Goal: Task Accomplishment & Management: Manage account settings

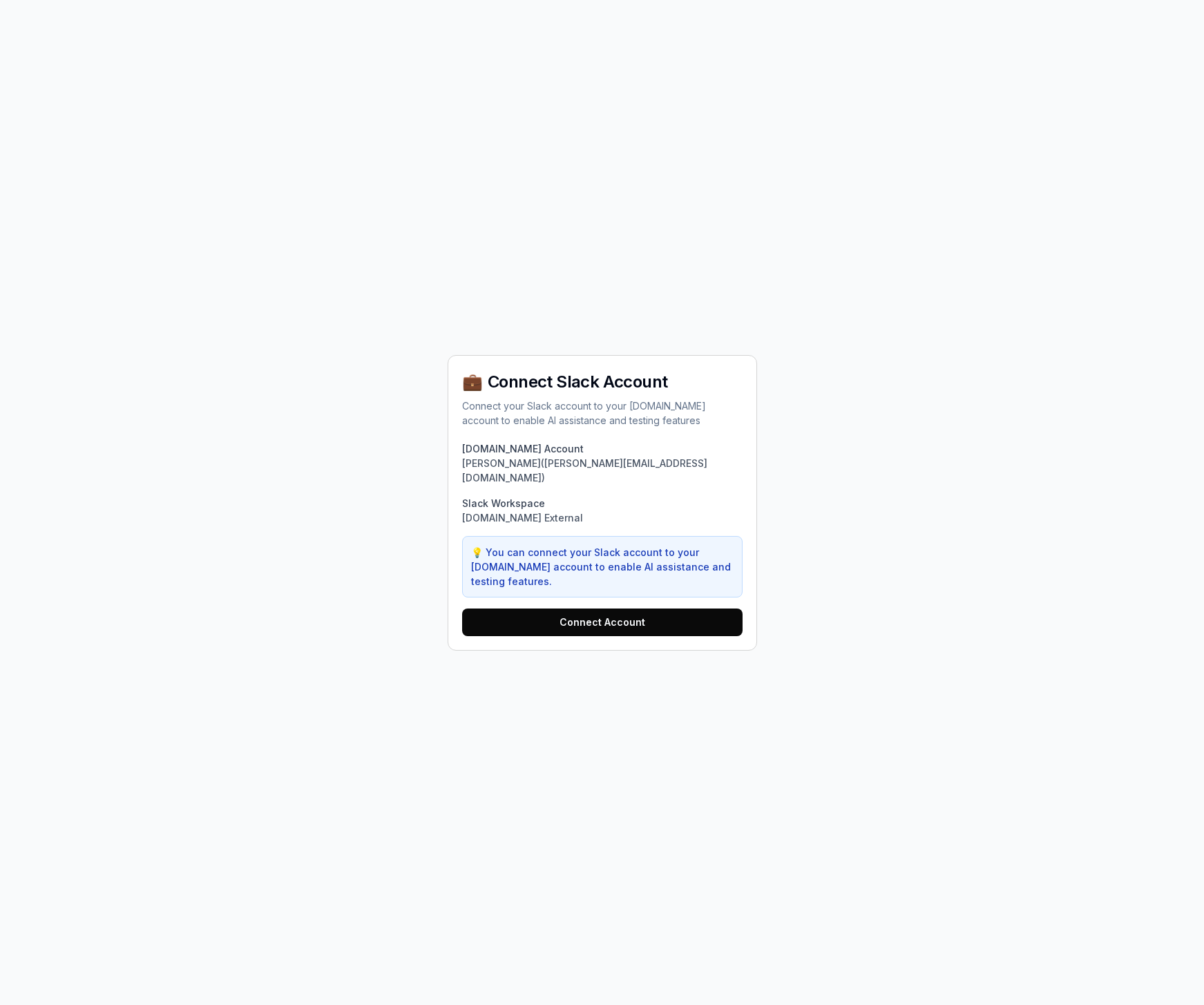
click at [571, 616] on button "Connect Account" at bounding box center [602, 622] width 280 height 28
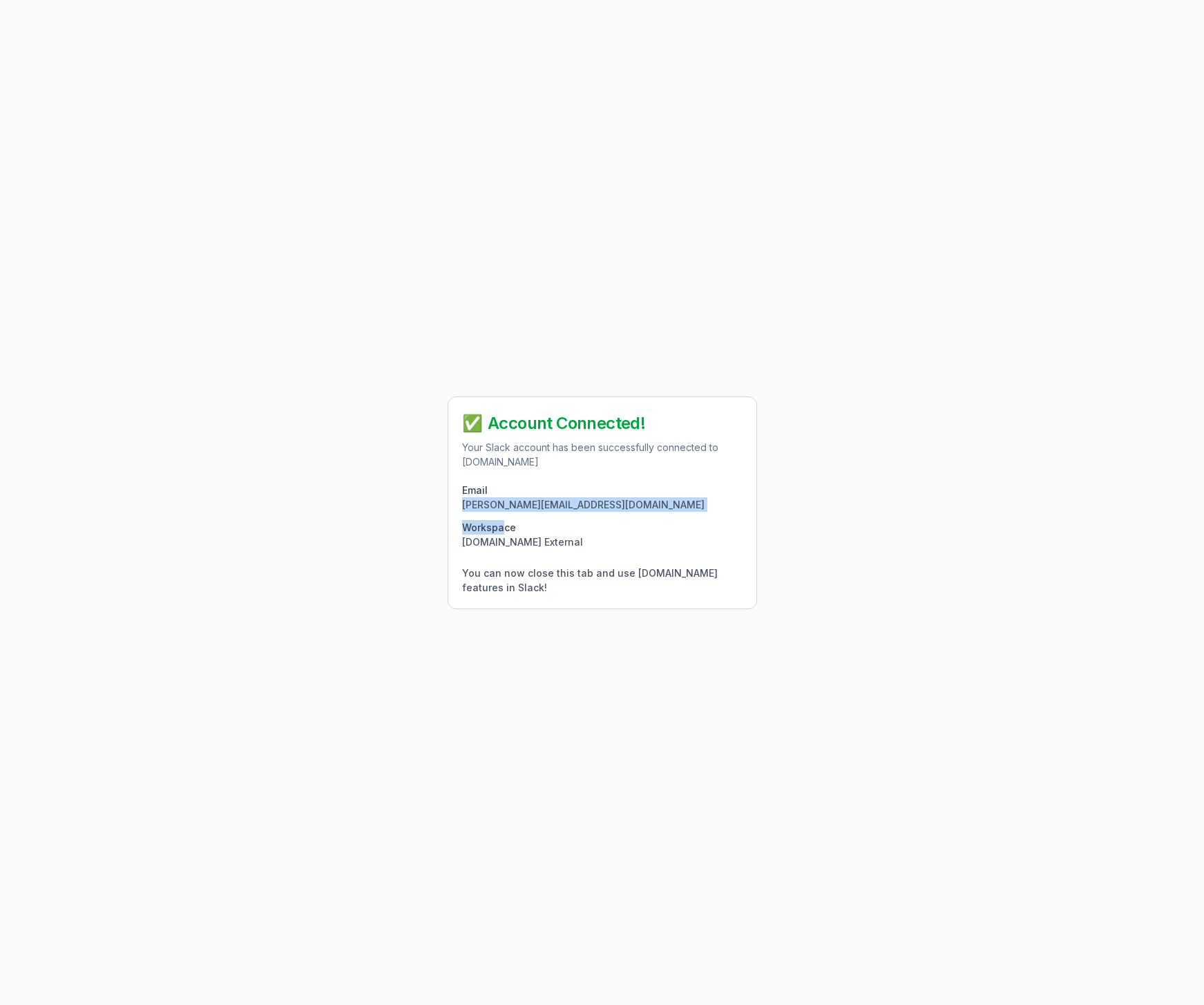
drag, startPoint x: 494, startPoint y: 505, endPoint x: 583, endPoint y: 594, distance: 125.9
click at [530, 577] on div "Email daniel@qa.tech Workspace QA.tech External You can now close this tab and …" at bounding box center [602, 538] width 280 height 112
click at [689, 530] on div "Workspace" at bounding box center [602, 527] width 280 height 14
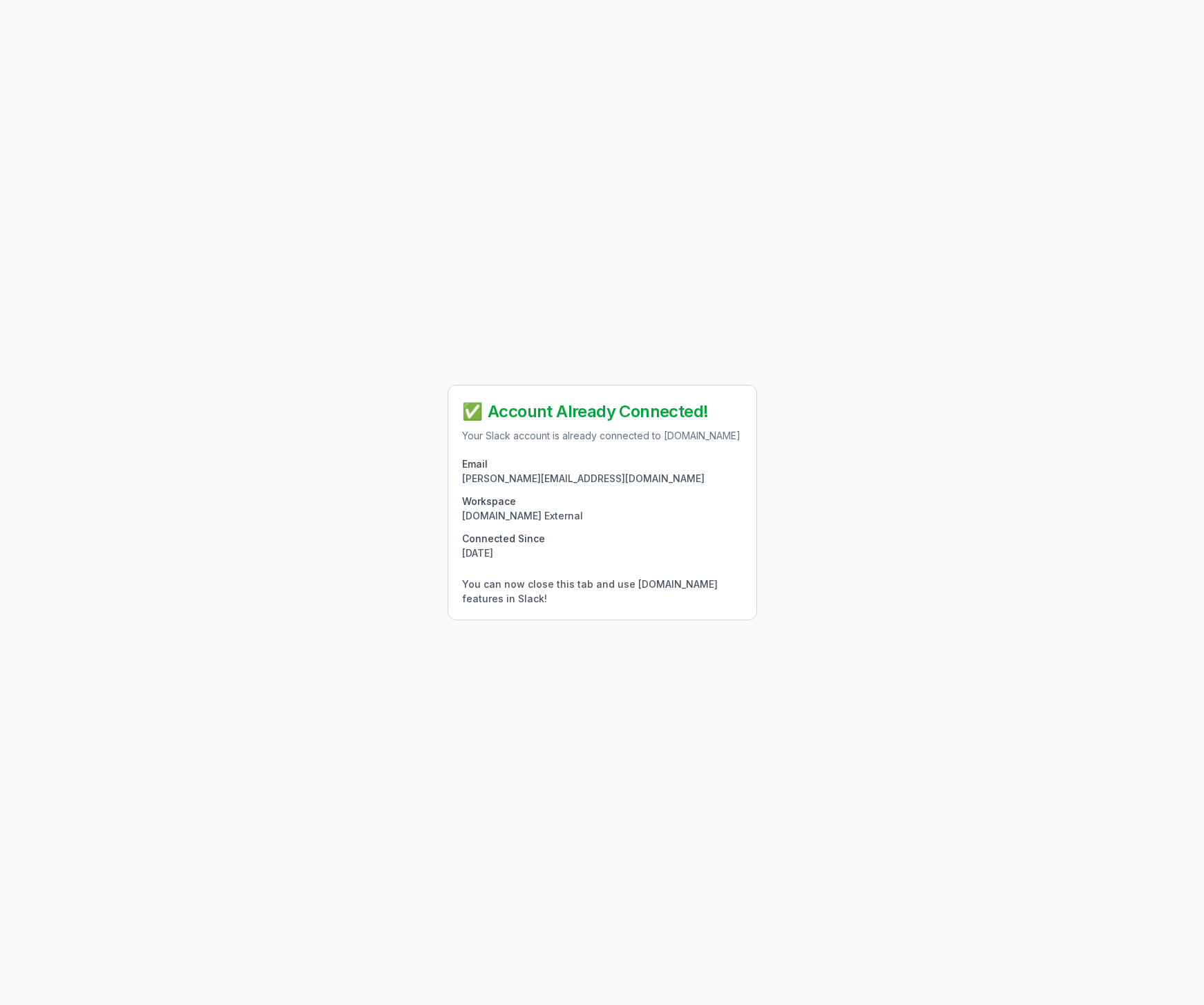
click at [486, 595] on div "You can now close this tab and use [DOMAIN_NAME] features in Slack!" at bounding box center [602, 592] width 280 height 29
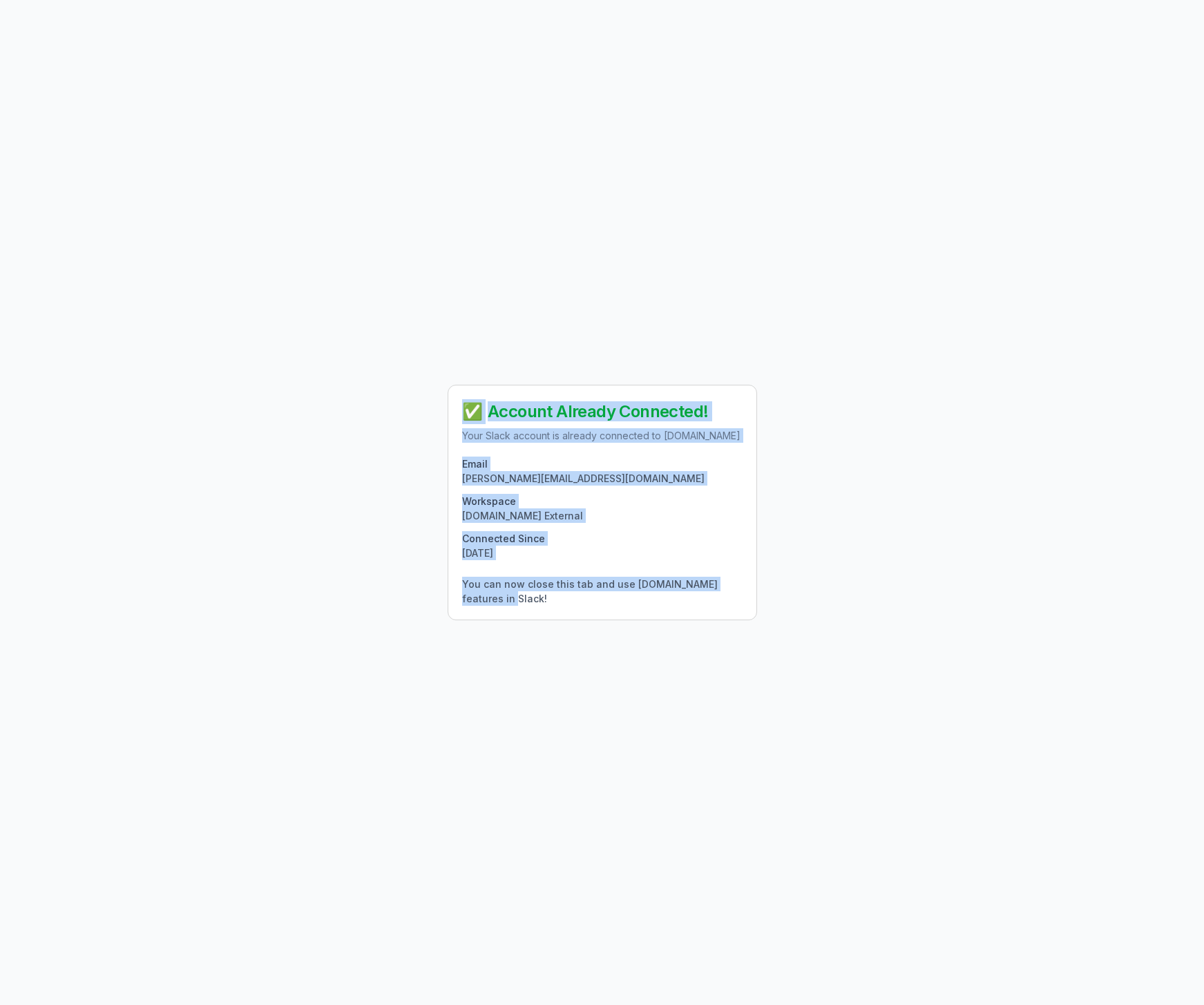
drag, startPoint x: 565, startPoint y: 609, endPoint x: 368, endPoint y: 388, distance: 296.1
click at [373, 392] on div "✅ Account Already Connected! Your Slack account is already connected to [DOMAIN…" at bounding box center [602, 502] width 1204 height 1005
click at [364, 386] on div "✅ Account Already Connected! Your Slack account is already connected to QA.tech…" at bounding box center [602, 502] width 1204 height 1005
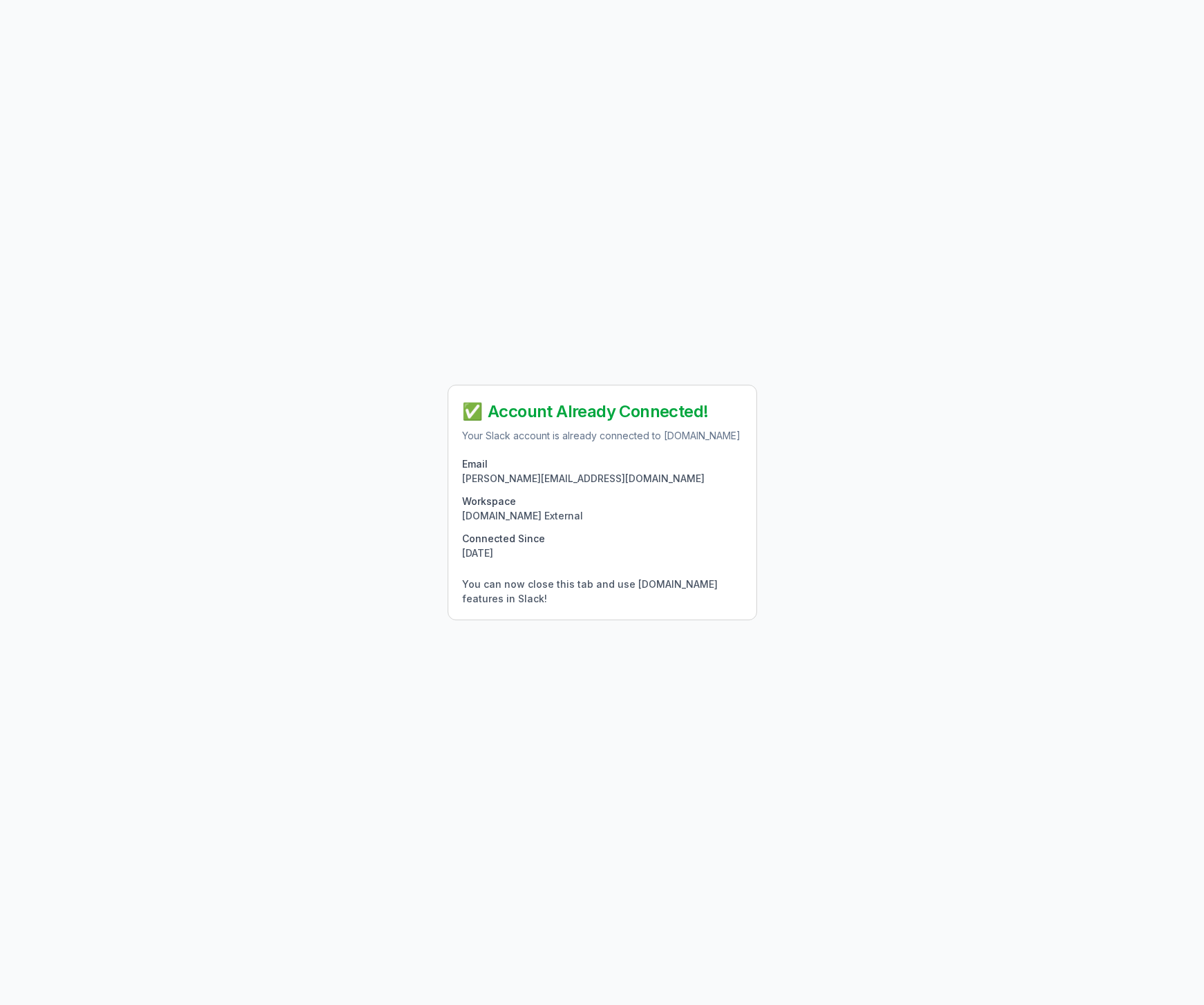
click at [379, 370] on div "✅ Account Already Connected! Your Slack account is already connected to QA.tech…" at bounding box center [602, 502] width 1204 height 1005
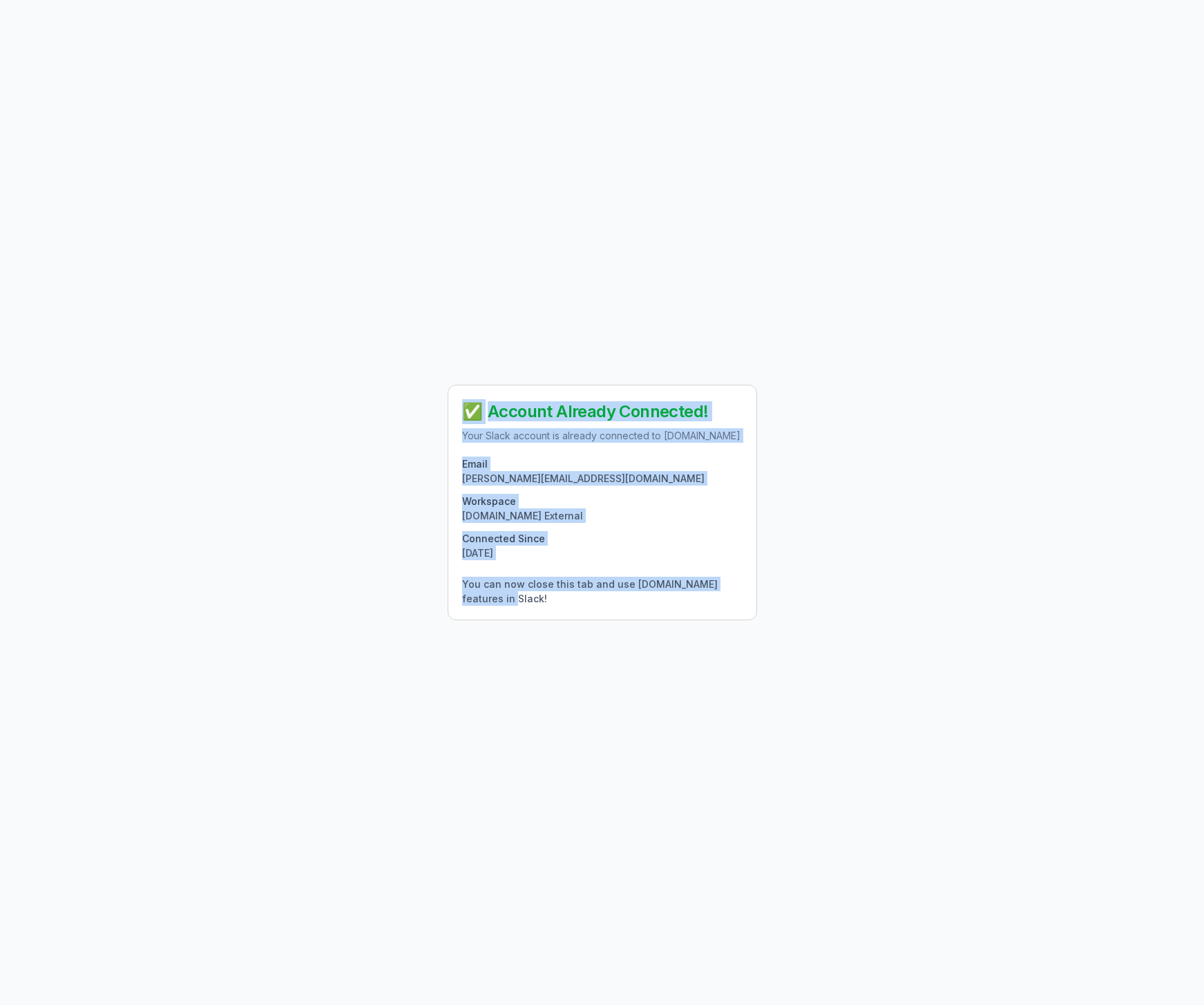
drag, startPoint x: 387, startPoint y: 373, endPoint x: 778, endPoint y: 635, distance: 470.7
click at [778, 635] on div "✅ Account Already Connected! Your Slack account is already connected to QA.tech…" at bounding box center [602, 502] width 1204 height 1005
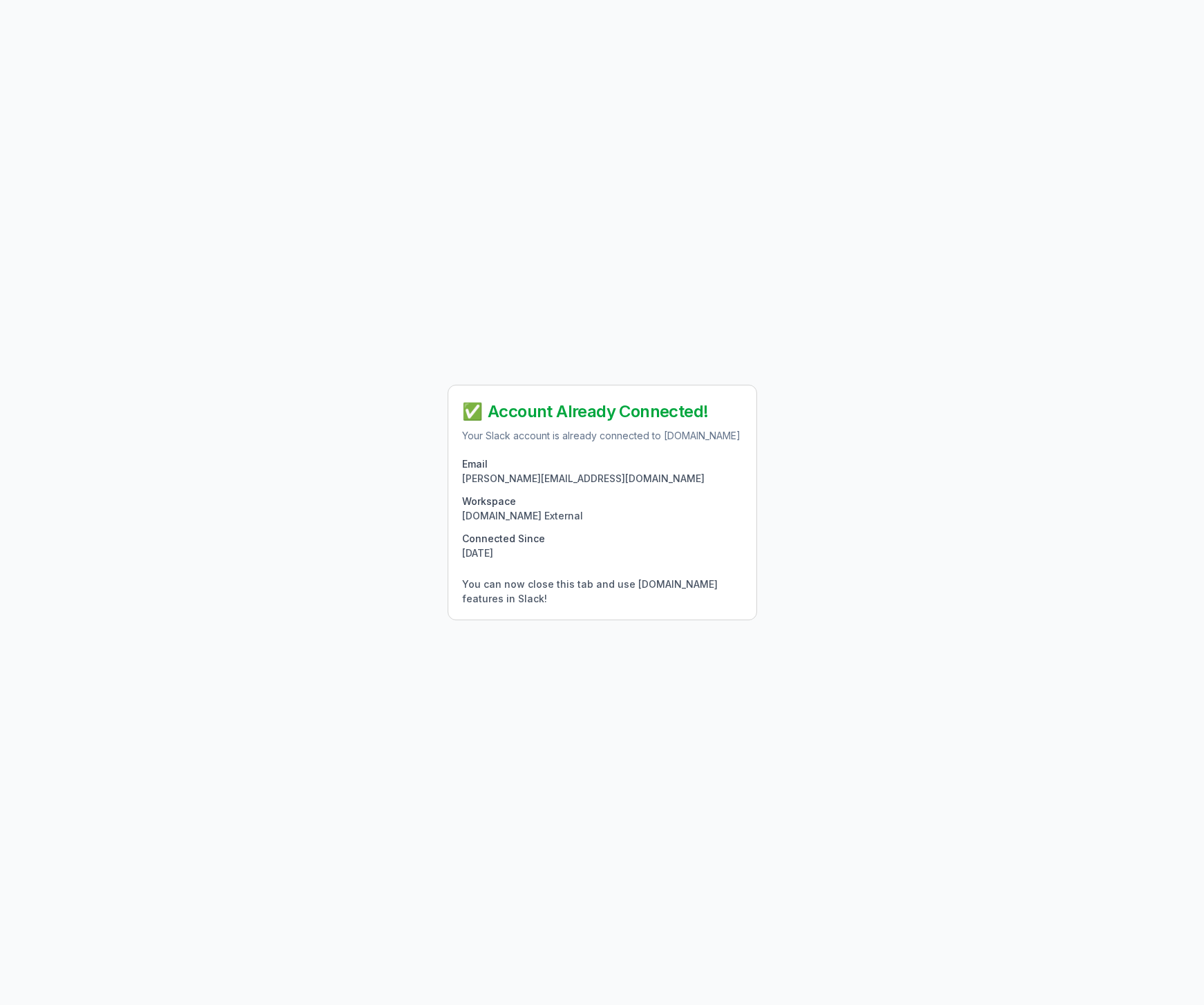
click at [776, 635] on div "✅ Account Already Connected! Your Slack account is already connected to QA.tech…" at bounding box center [602, 502] width 1204 height 1005
click at [394, 574] on div "✅ Account Already Connected! Your Slack account is already connected to QA.tech…" at bounding box center [602, 502] width 1204 height 1005
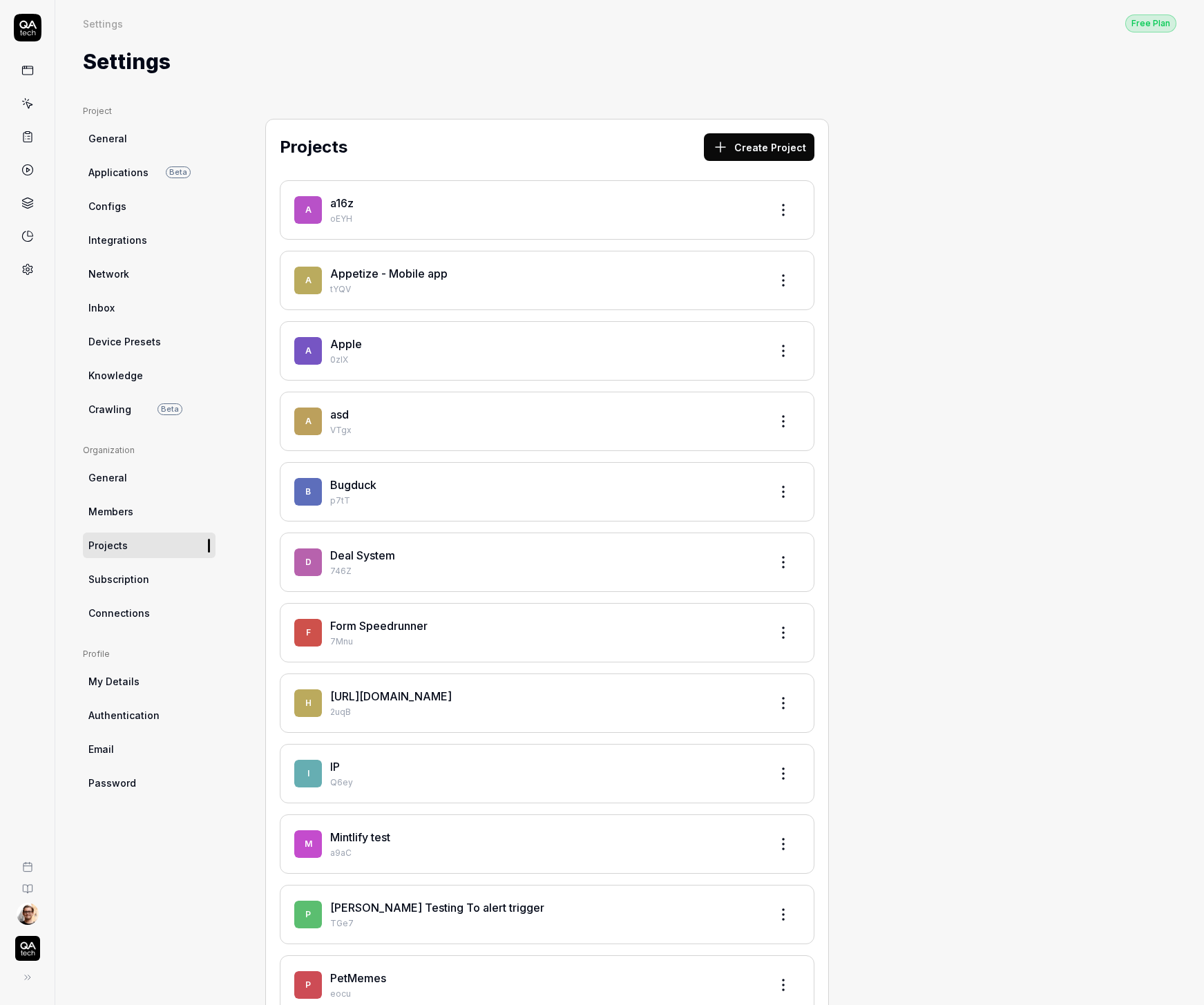
click at [181, 617] on link "Connections" at bounding box center [148, 613] width 132 height 25
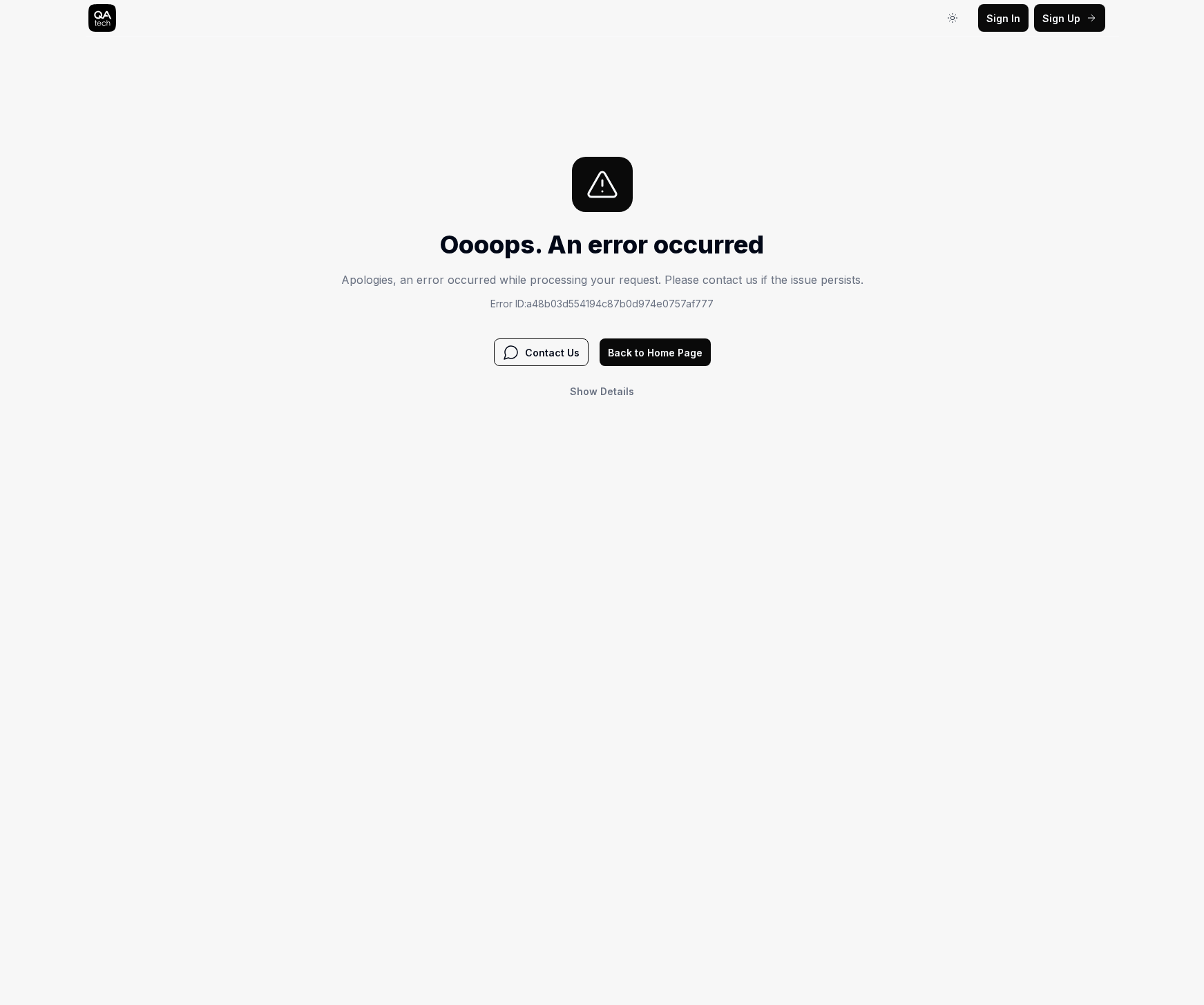
click at [240, 821] on div "Sign In Sign In Sign Up Sign In Oooops. An error occurred Apologies, an error o…" at bounding box center [602, 502] width 1204 height 1005
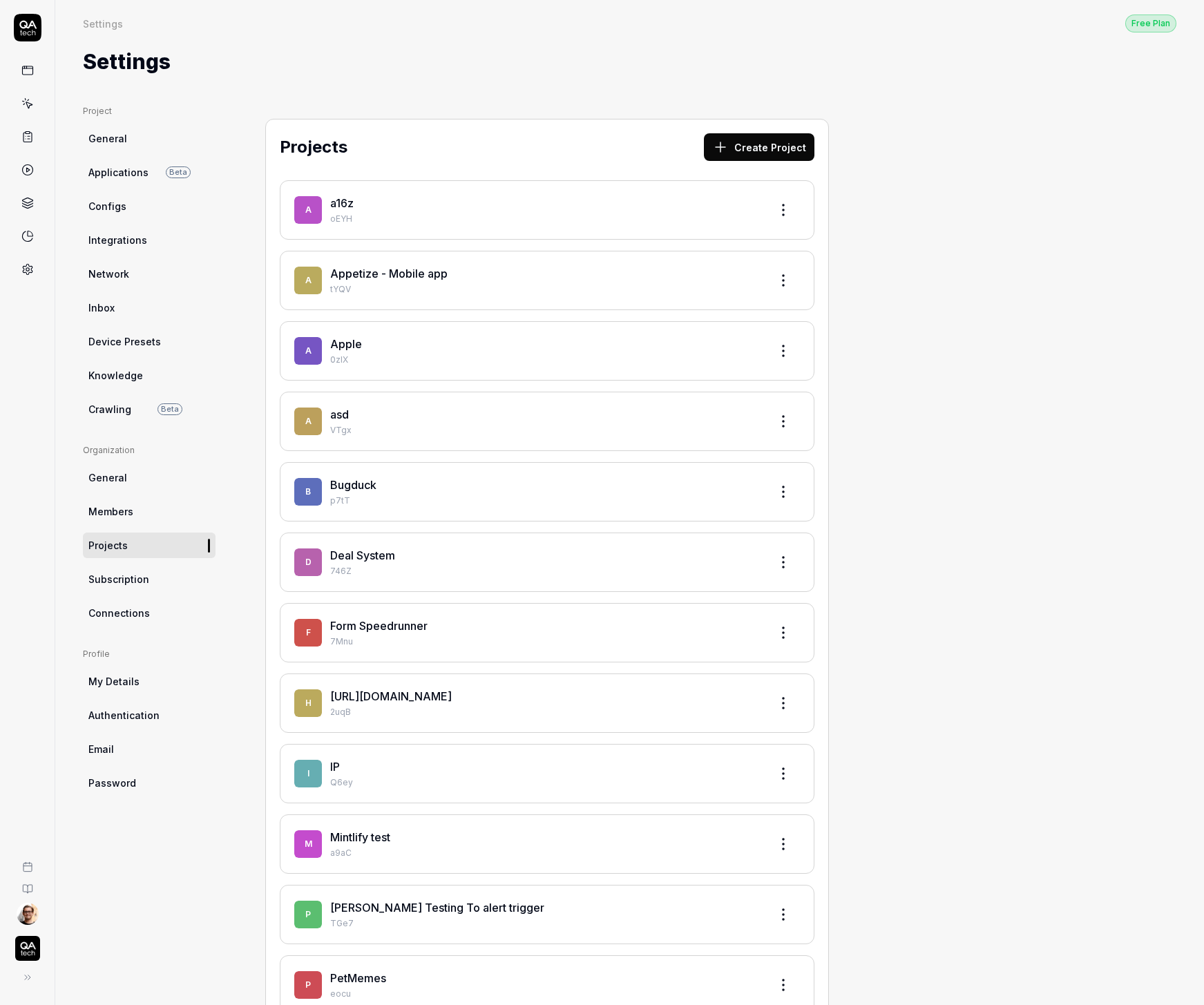
click at [30, 948] on img "button" at bounding box center [27, 948] width 24 height 24
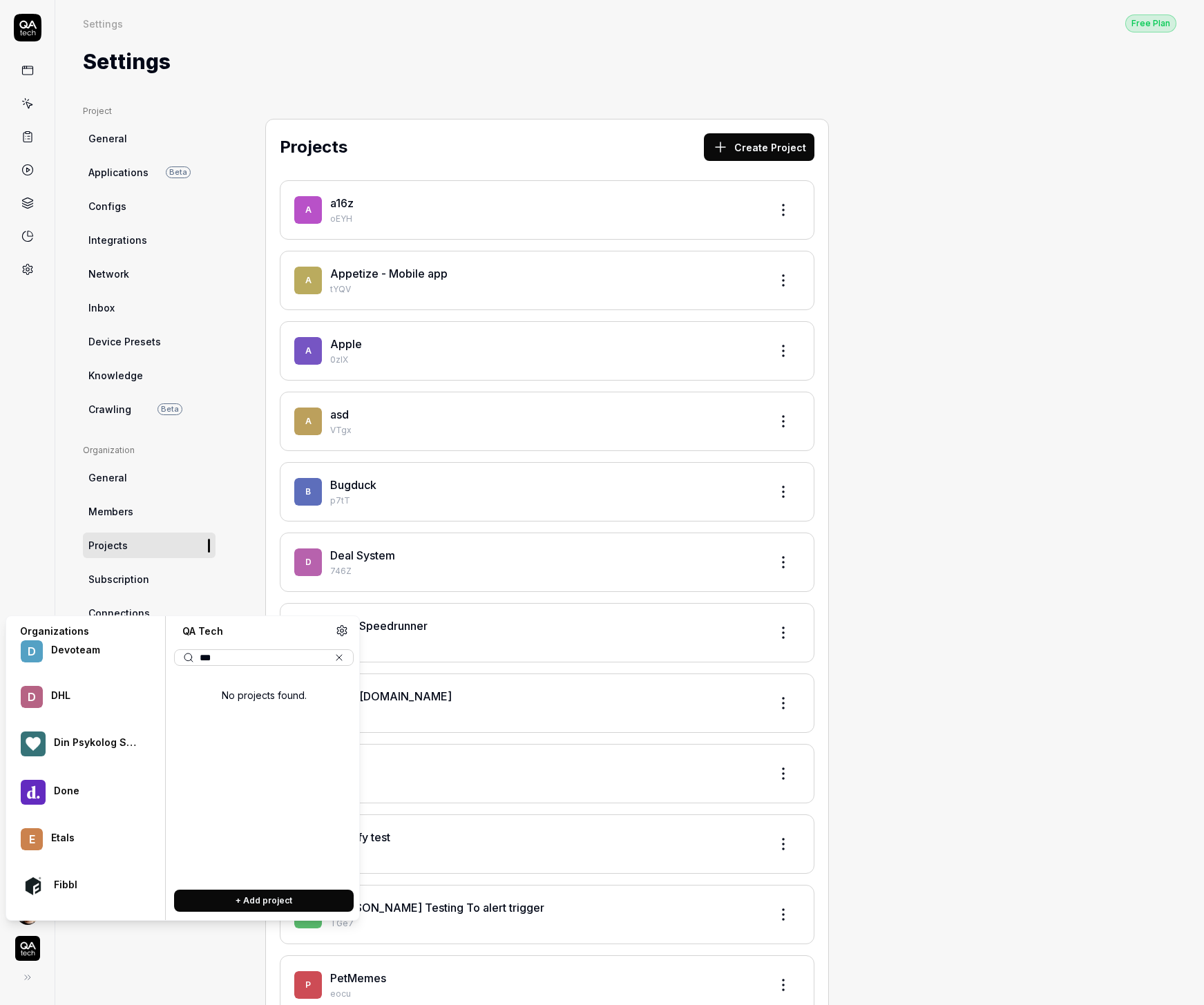
scroll to position [707, 0]
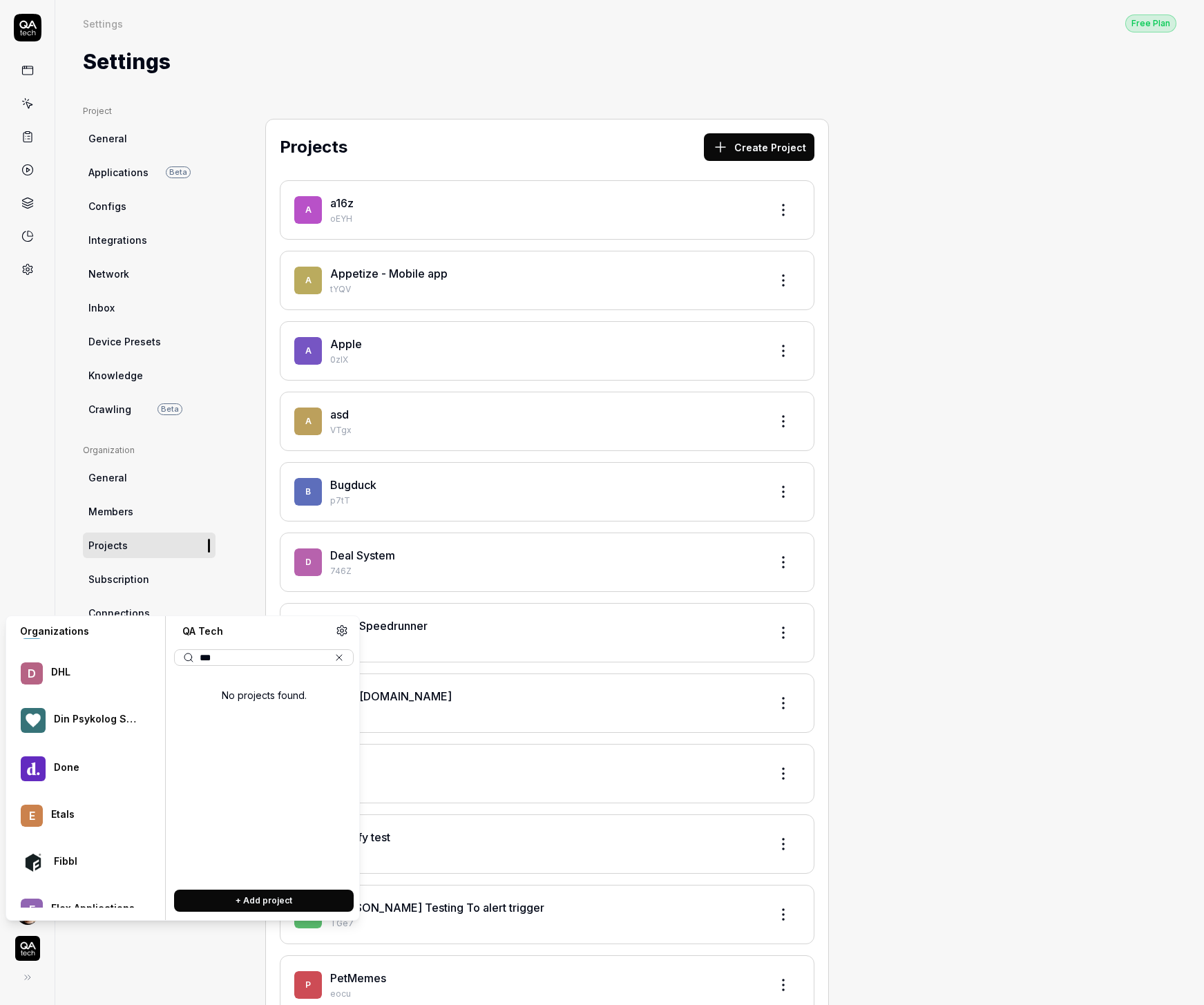
type input "***"
click at [57, 685] on div "D DHL" at bounding box center [84, 673] width 145 height 40
click at [223, 699] on span "dhltools" at bounding box center [223, 700] width 46 height 13
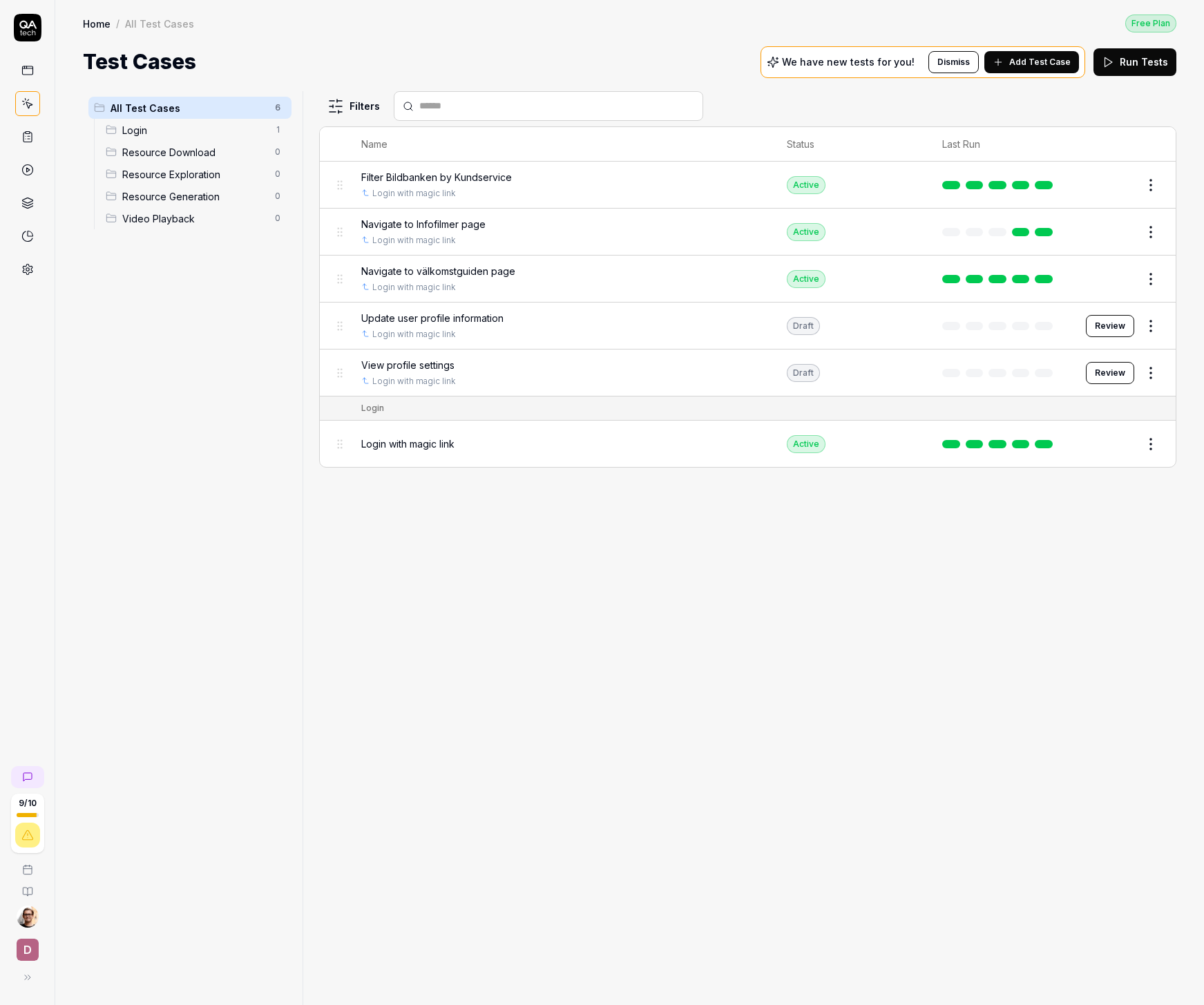
click at [262, 132] on span "Login" at bounding box center [194, 130] width 144 height 14
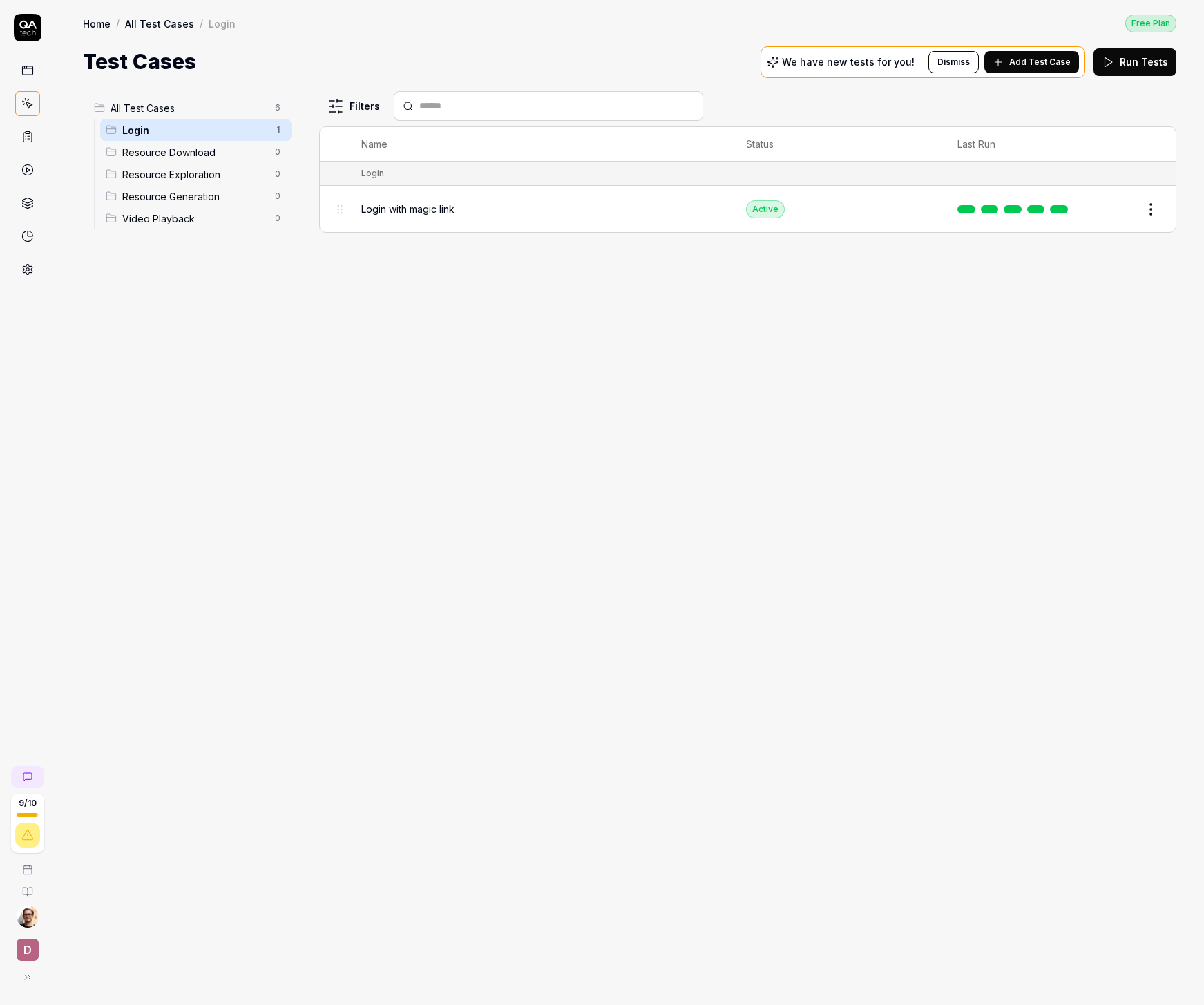
click at [229, 99] on div "All Test Cases 6" at bounding box center [190, 108] width 203 height 22
